Goal: Find specific page/section: Find specific page/section

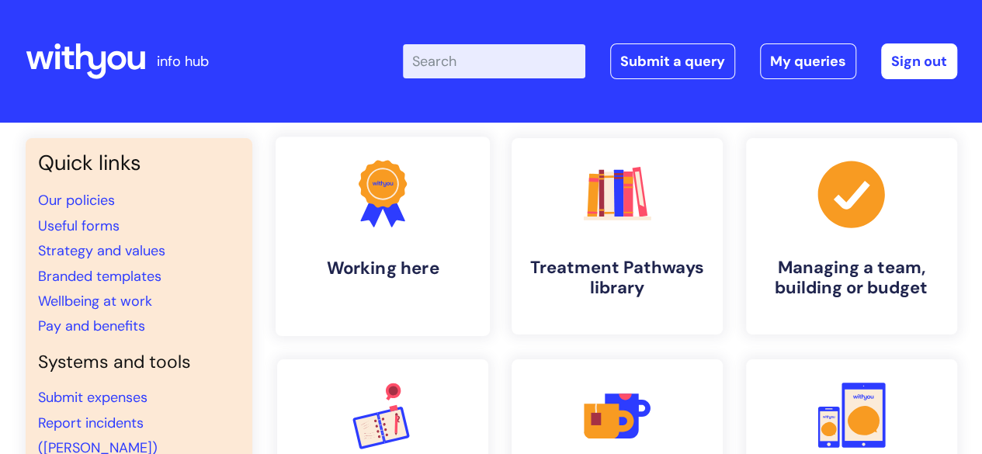
click at [455, 315] on link ".cls-1{fill:#f89b22;}.cls-1,.cls-2,.cls-3{stroke-width:0px;}.cls-2{fill:#2d3cff…" at bounding box center [382, 236] width 214 height 199
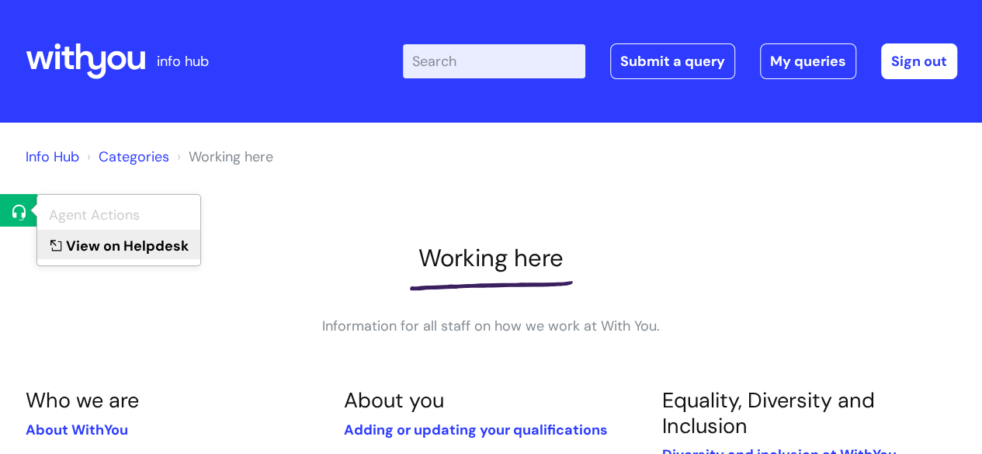
click at [68, 232] on link "View on Helpdesk" at bounding box center [118, 244] width 163 height 29
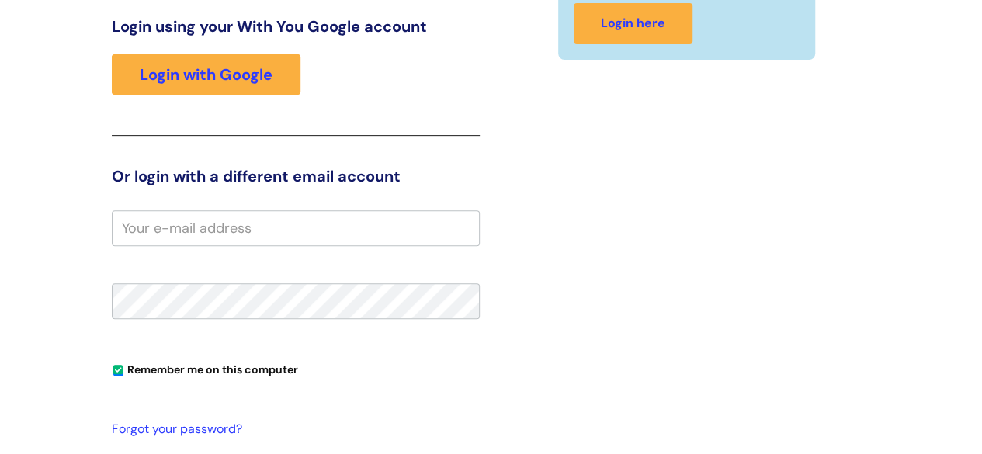
scroll to position [262, 0]
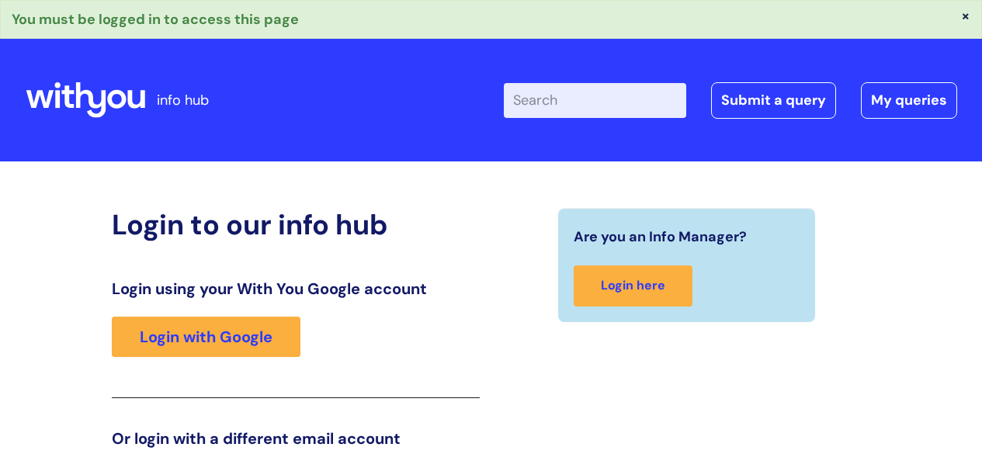
scroll to position [262, 0]
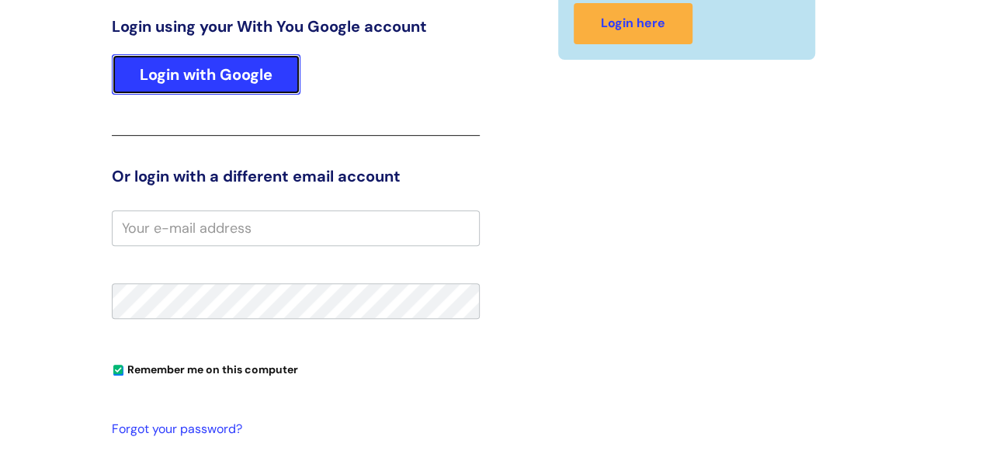
click at [151, 54] on link "Login with Google" at bounding box center [206, 74] width 189 height 40
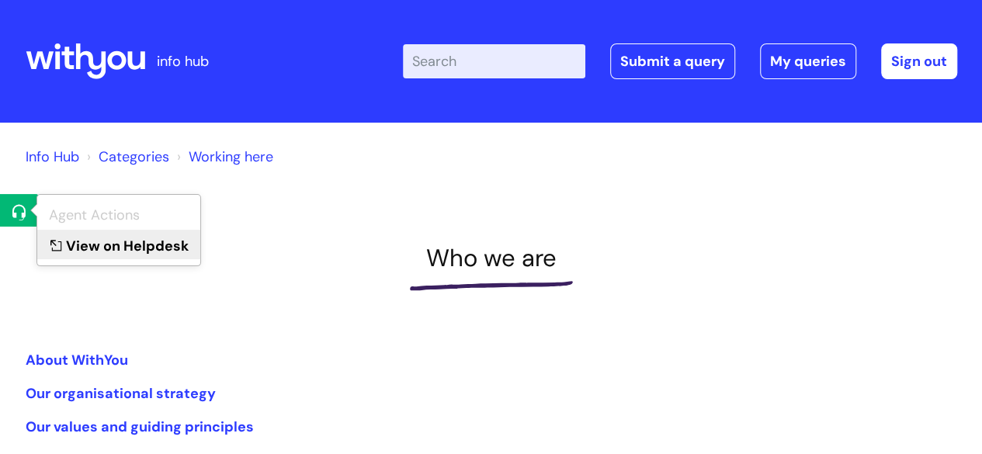
click at [79, 255] on link "View on Helpdesk" at bounding box center [118, 244] width 163 height 29
